Goal: Task Accomplishment & Management: Manage account settings

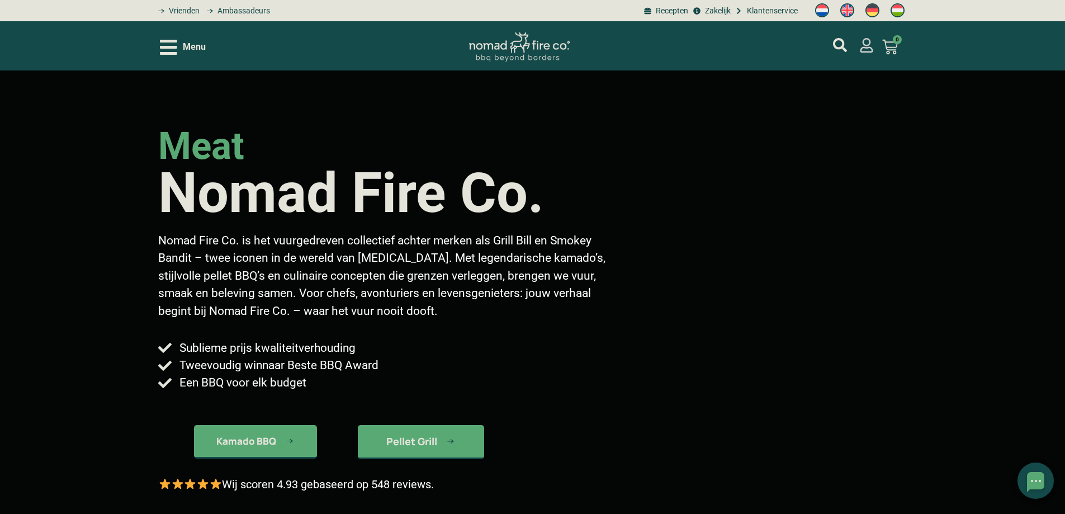
click at [866, 50] on icon "mijn account" at bounding box center [866, 45] width 15 height 15
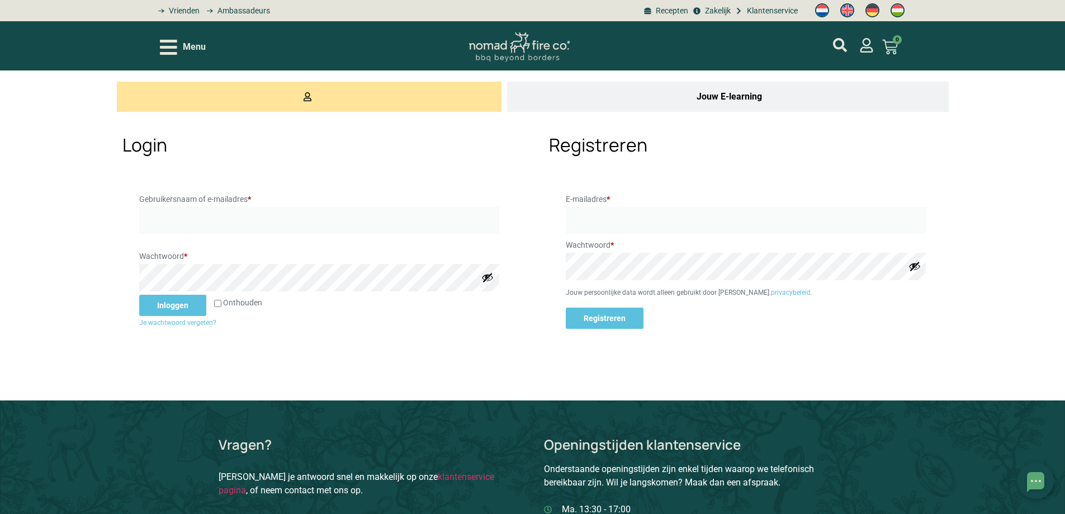
type input "fleurtje"
click at [162, 302] on button "Inloggen" at bounding box center [172, 305] width 67 height 21
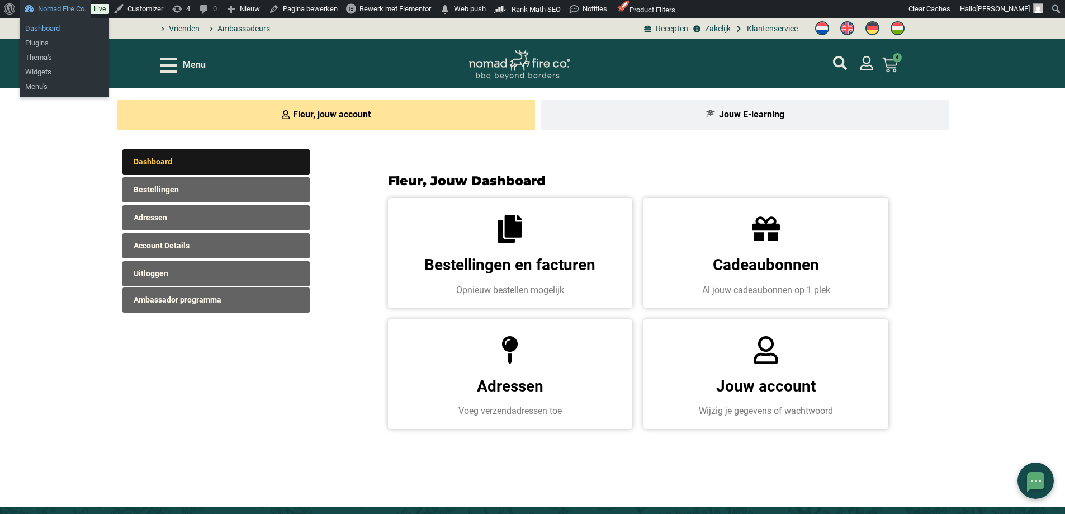
click at [48, 22] on link "Dashboard" at bounding box center [64, 28] width 89 height 15
